Goal: Task Accomplishment & Management: Complete application form

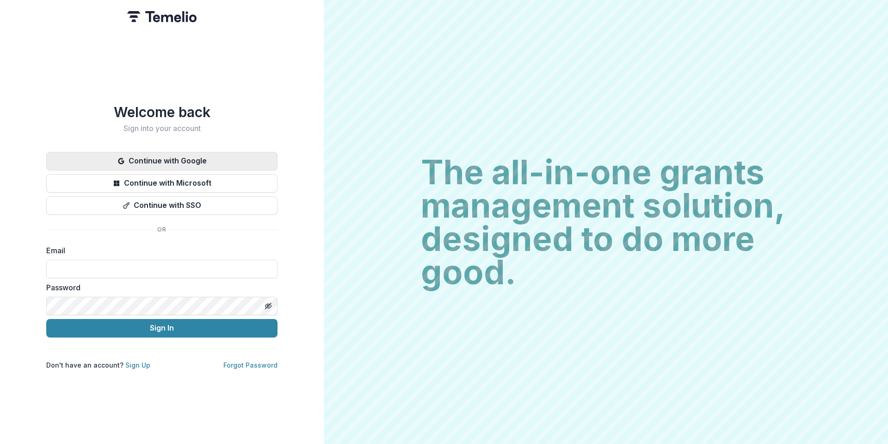
click at [136, 157] on button "Continue with Google" at bounding box center [161, 161] width 231 height 19
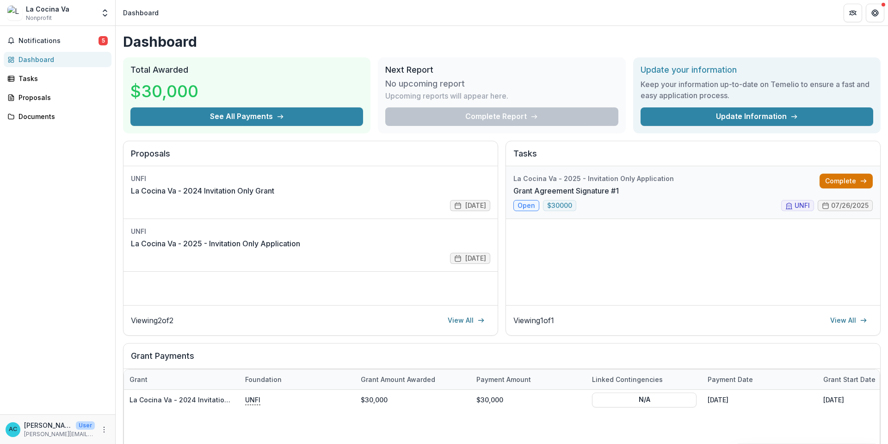
click at [822, 187] on link "Complete" at bounding box center [846, 180] width 53 height 15
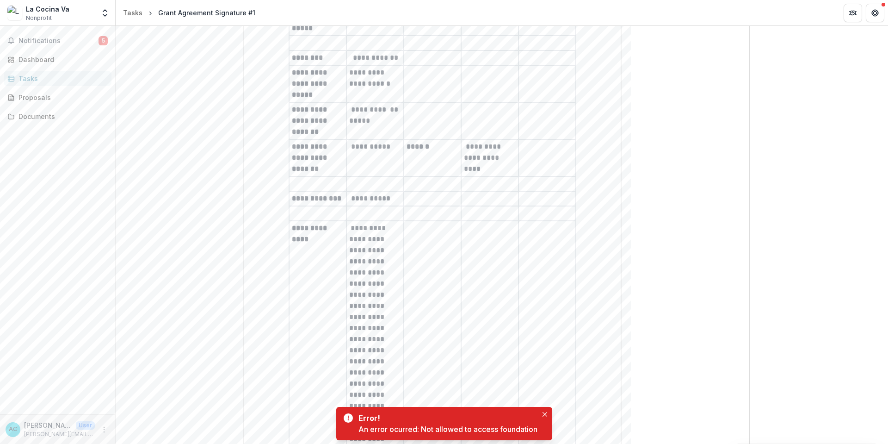
scroll to position [221, 0]
click at [541, 423] on div "Error! An error ocurred: Not allowed to access foundation" at bounding box center [444, 423] width 216 height 33
click at [543, 411] on button "Close" at bounding box center [544, 413] width 11 height 11
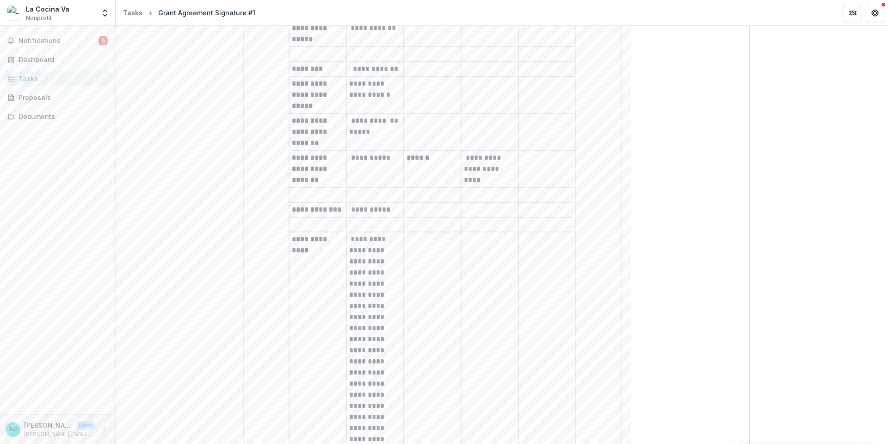
scroll to position [0, 0]
